Goal: Find contact information: Find contact information

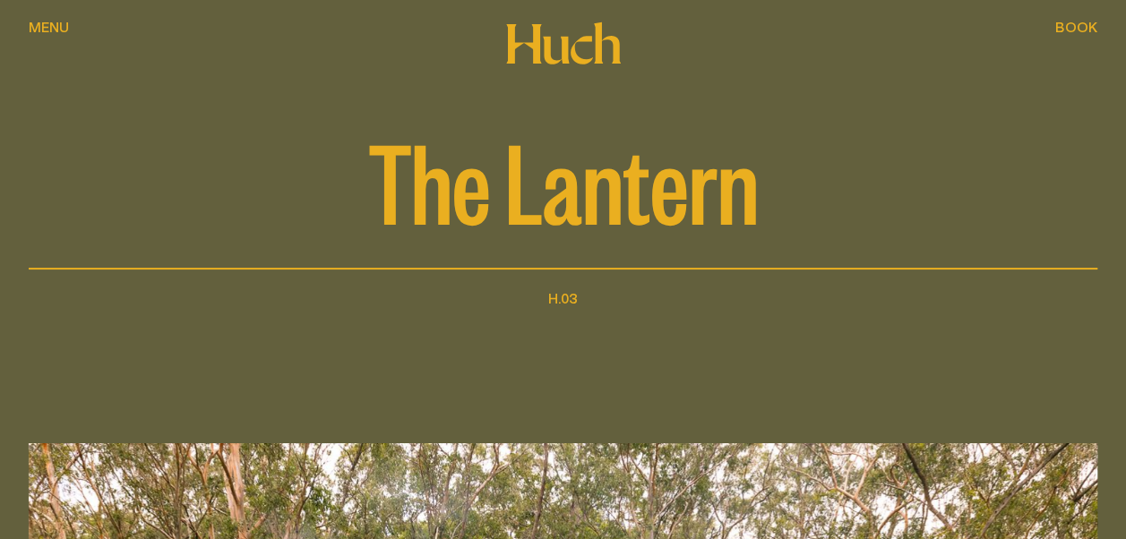
click at [48, 21] on span "Menu" at bounding box center [49, 27] width 40 height 14
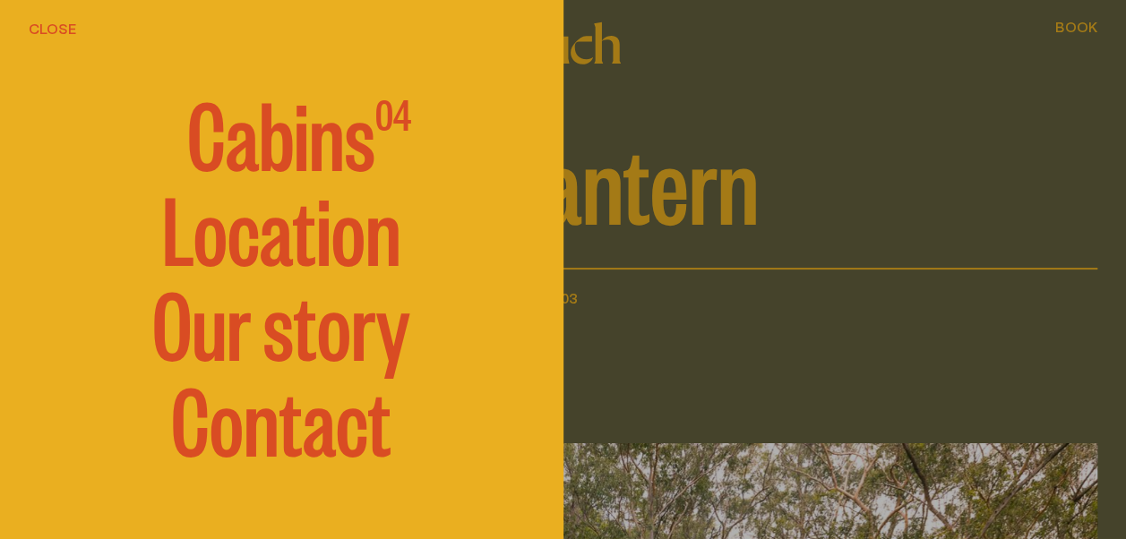
click at [262, 140] on span "Cabins" at bounding box center [281, 132] width 188 height 90
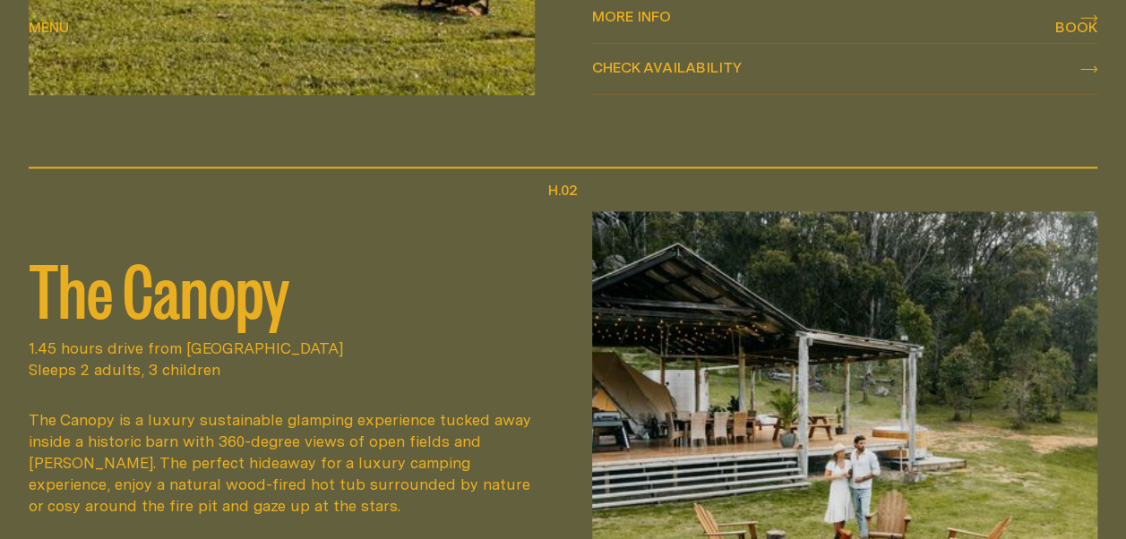
scroll to position [1075, 0]
click at [52, 21] on span "Menu" at bounding box center [49, 27] width 40 height 14
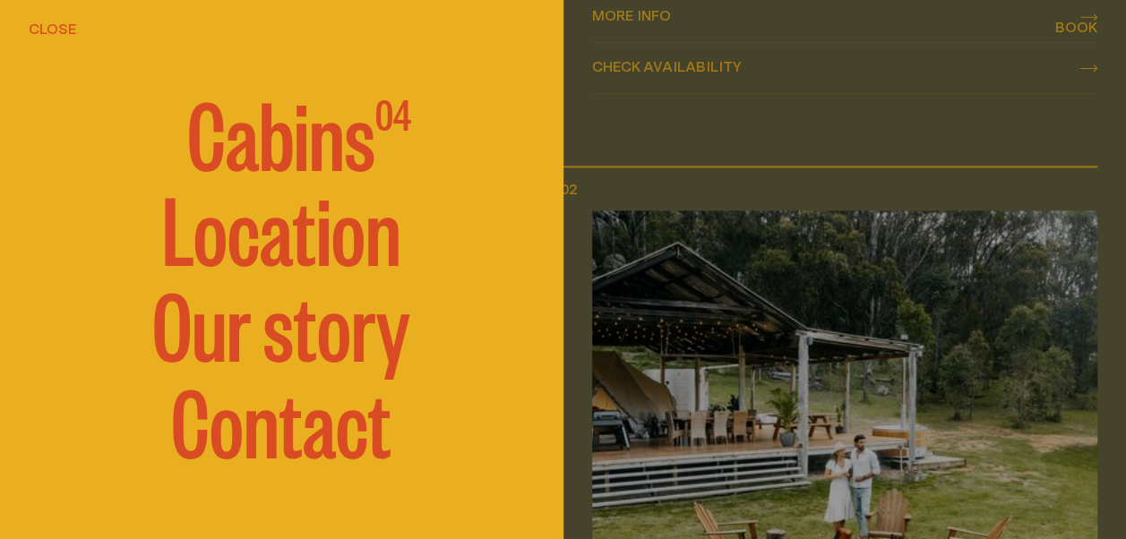
click at [193, 357] on link "Our story" at bounding box center [281, 323] width 258 height 90
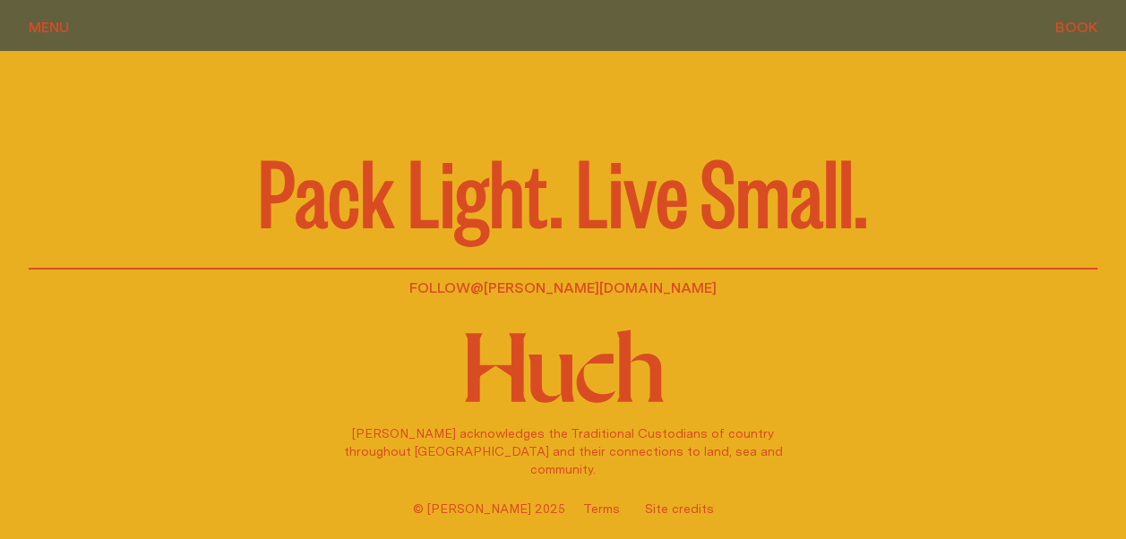
scroll to position [2592, 0]
click at [48, 26] on span "Menu" at bounding box center [49, 27] width 40 height 14
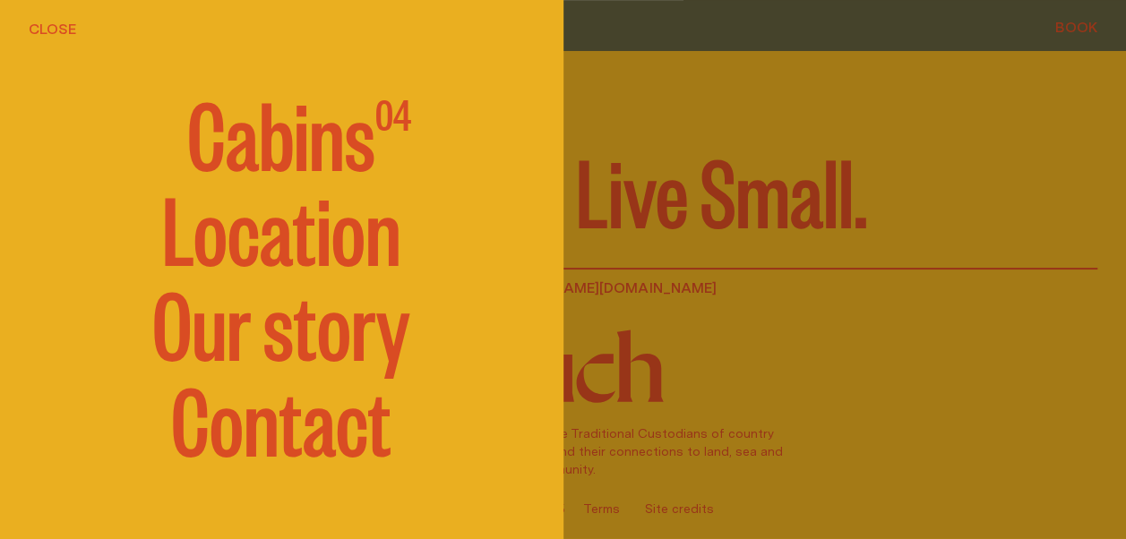
click at [233, 446] on link "Contact" at bounding box center [281, 418] width 220 height 90
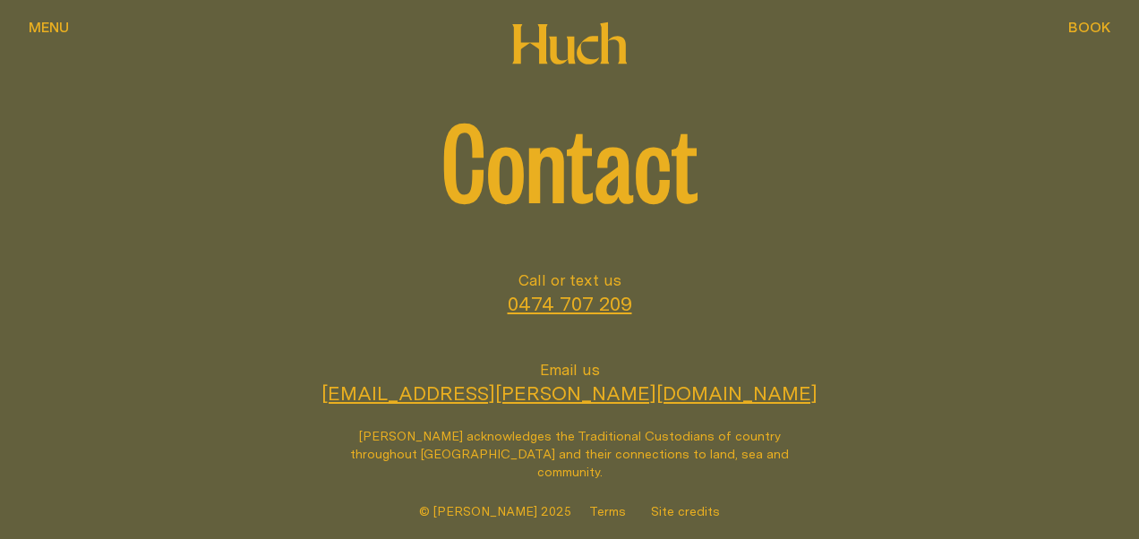
drag, startPoint x: 605, startPoint y: 304, endPoint x: 455, endPoint y: 264, distance: 154.7
click at [455, 264] on div "Contact" at bounding box center [570, 192] width 1082 height 153
drag, startPoint x: 492, startPoint y: 305, endPoint x: 646, endPoint y: 301, distance: 154.1
click at [646, 301] on li "Call or text us [PHONE_NUMBER]" at bounding box center [570, 293] width 1082 height 47
drag, startPoint x: 646, startPoint y: 301, endPoint x: 606, endPoint y: 300, distance: 40.3
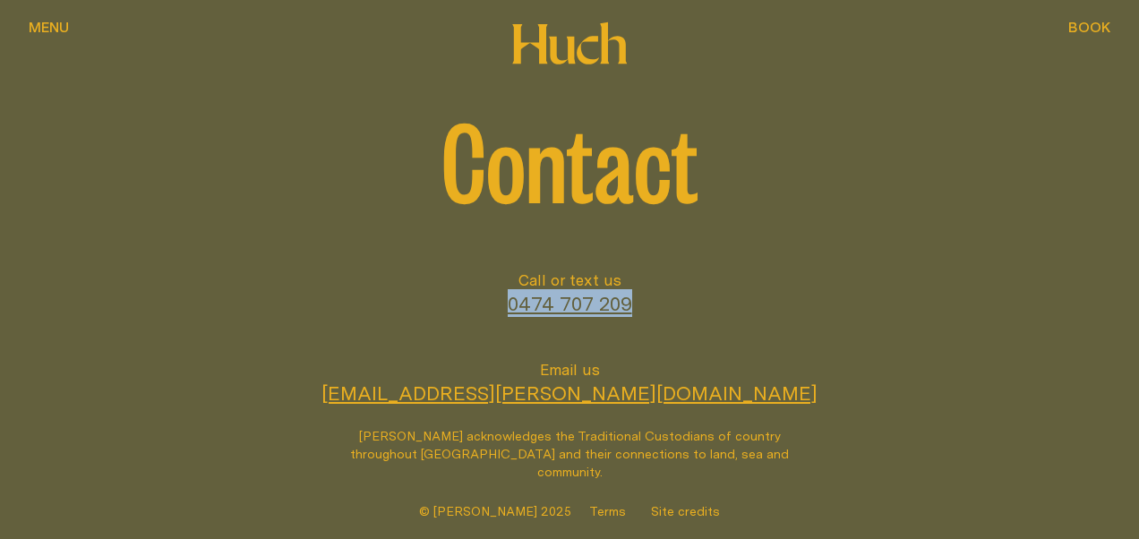
copy link "0474 707 209"
